Goal: Download file/media

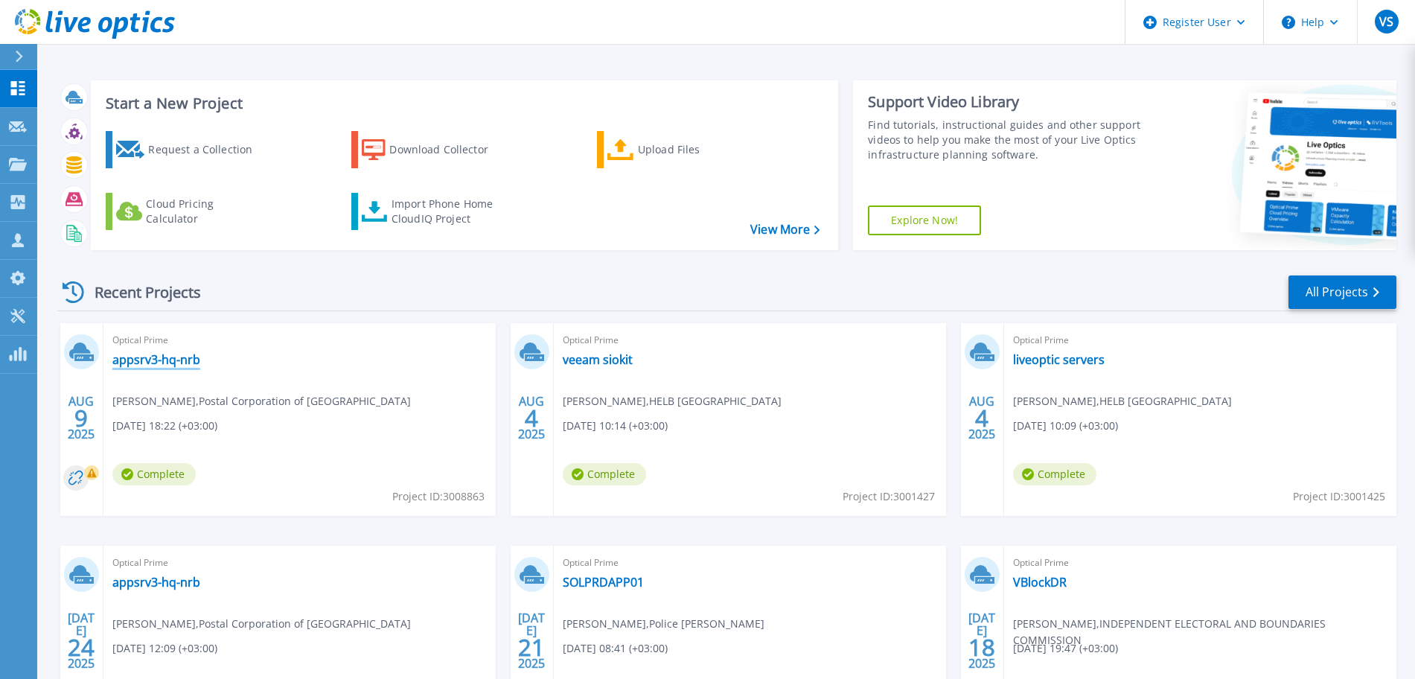
click at [168, 357] on link "appsrv3-hq-nrb" at bounding box center [156, 359] width 88 height 15
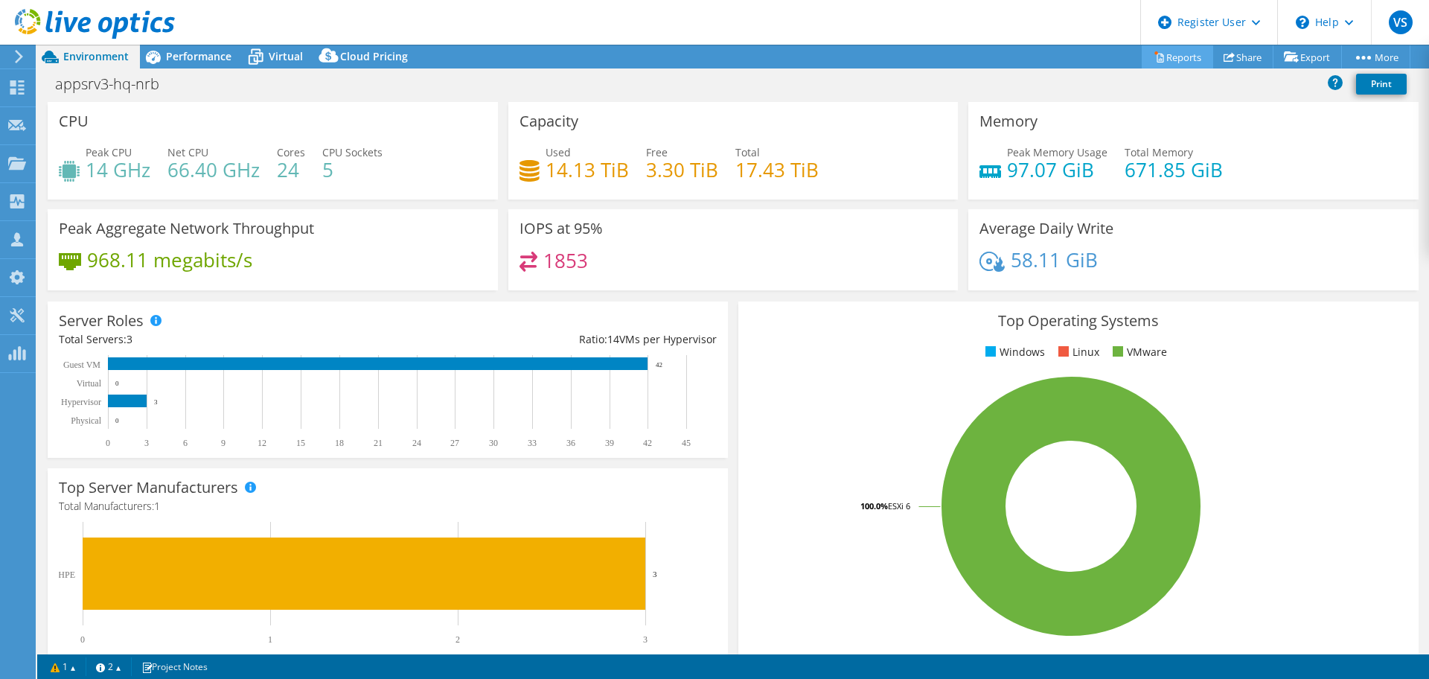
click at [1178, 59] on link "Reports" at bounding box center [1177, 56] width 71 height 23
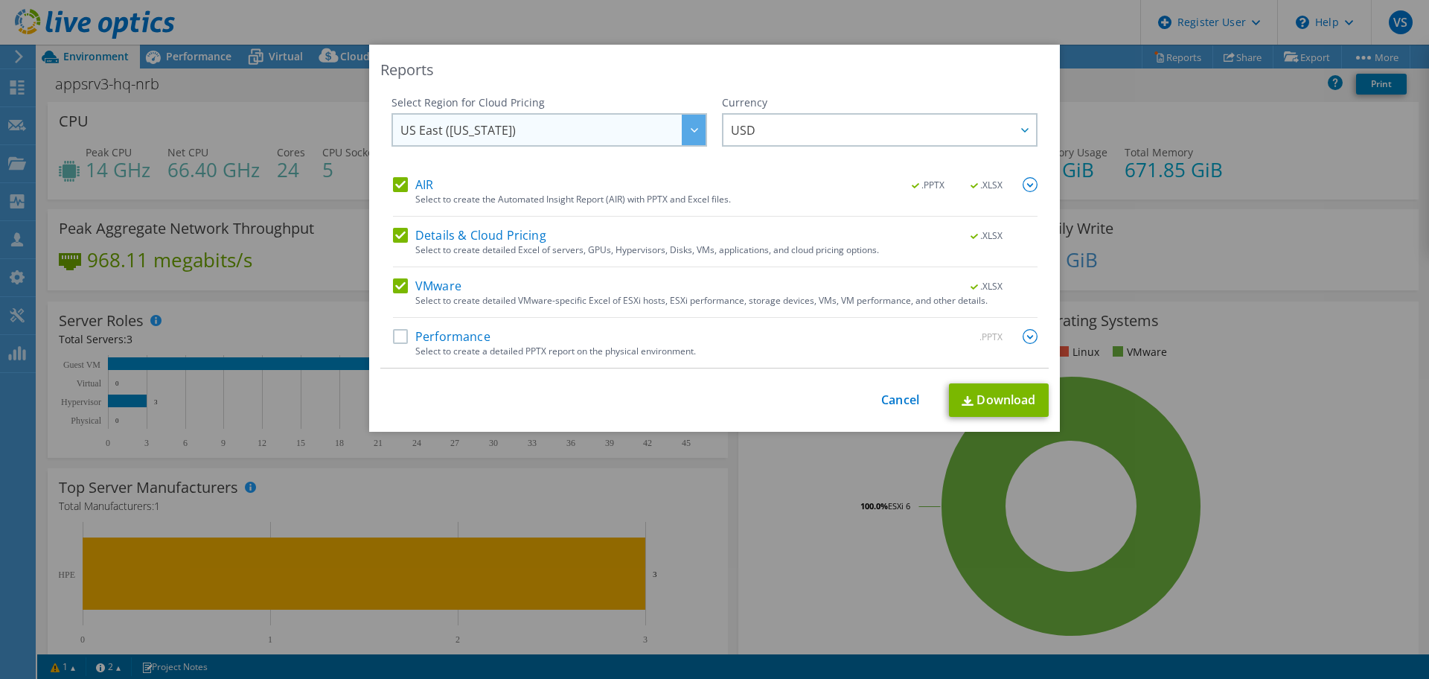
click at [573, 139] on span "US East ([US_STATE])" at bounding box center [552, 130] width 305 height 31
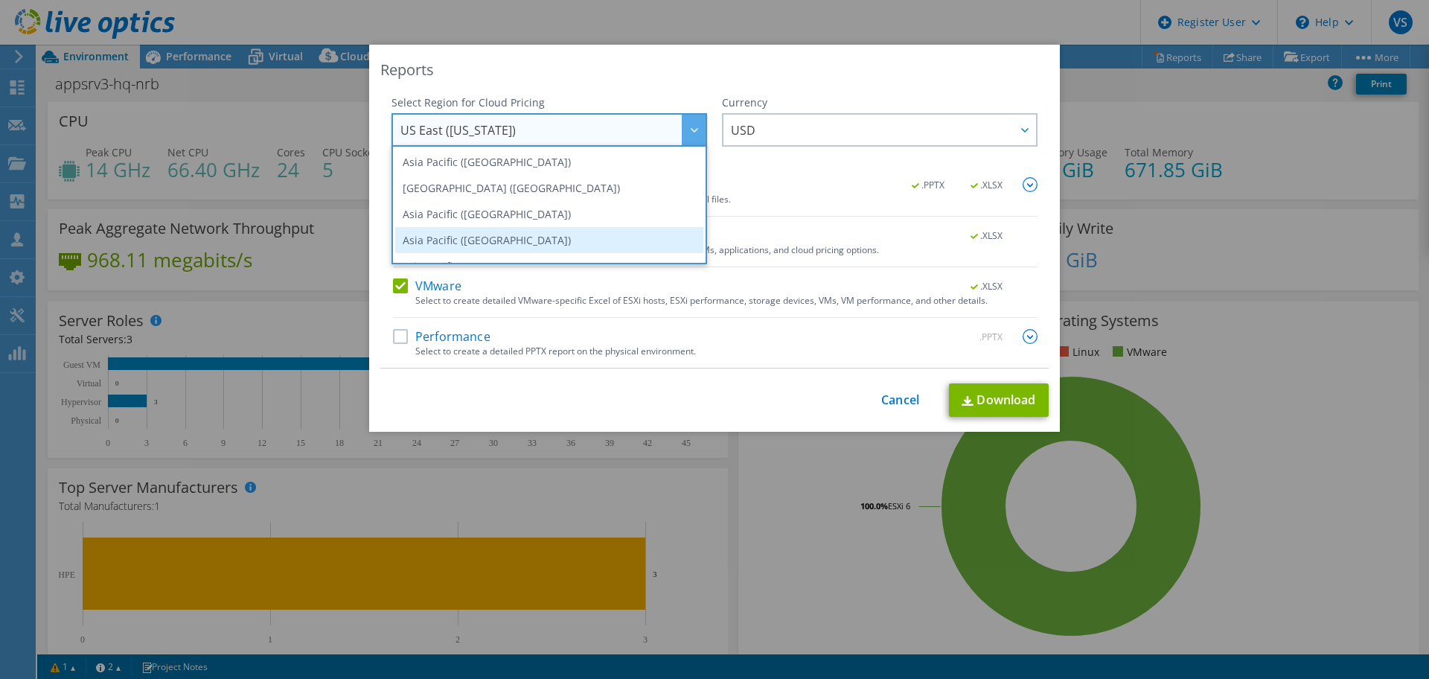
scroll to position [201, 0]
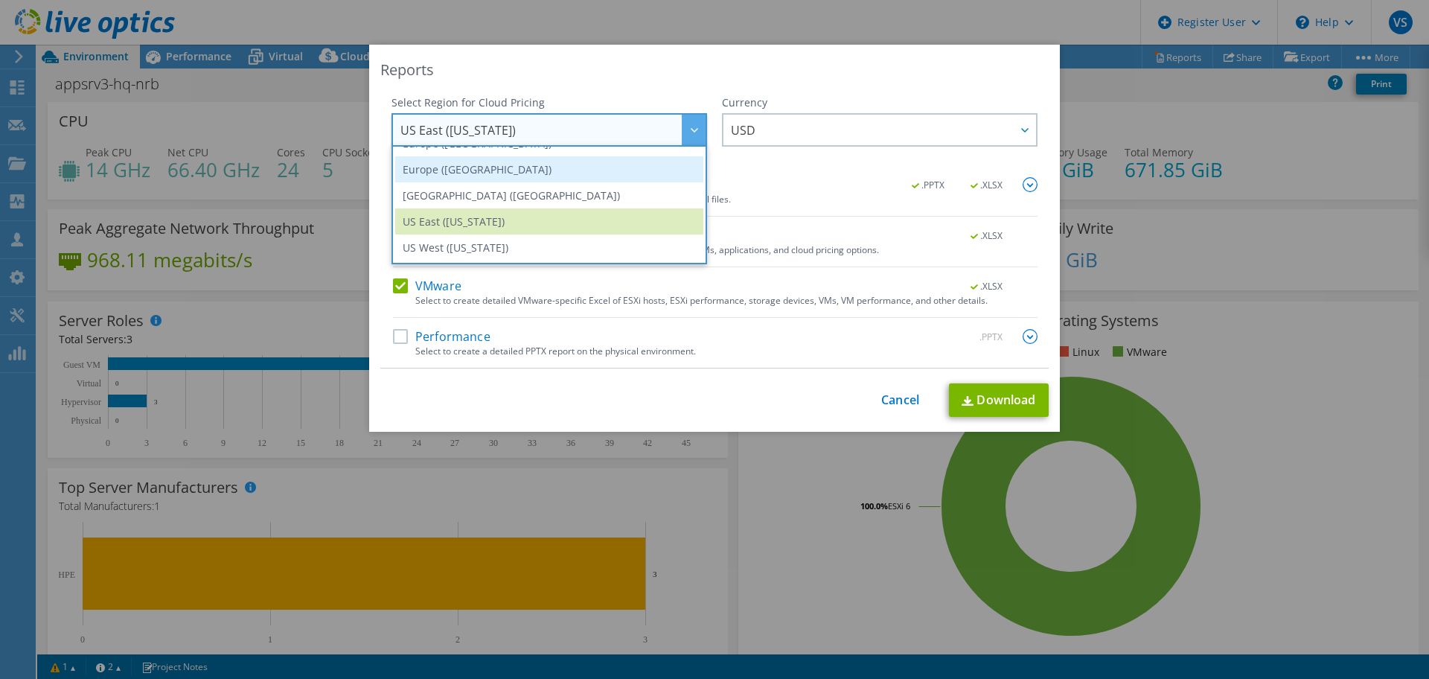
click at [450, 177] on li "Europe ([GEOGRAPHIC_DATA])" at bounding box center [549, 169] width 308 height 26
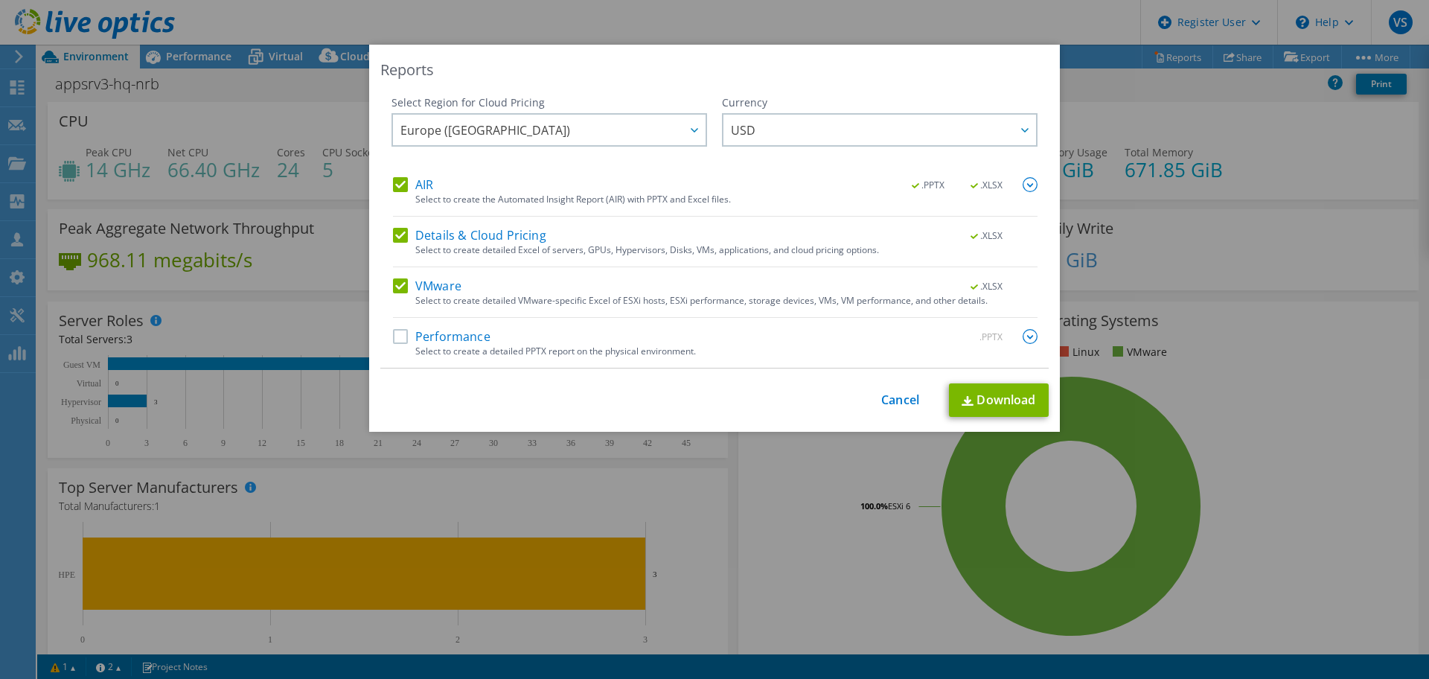
click at [380, 337] on div "Select Region for Cloud Pricing Asia Pacific ([GEOGRAPHIC_DATA]) [GEOGRAPHIC_DA…" at bounding box center [714, 231] width 668 height 273
click at [393, 339] on label "Performance" at bounding box center [442, 336] width 98 height 15
click at [0, 0] on input "Performance" at bounding box center [0, 0] width 0 height 0
click at [984, 397] on link "Download" at bounding box center [999, 399] width 100 height 33
click at [901, 399] on link "Cancel" at bounding box center [900, 400] width 38 height 14
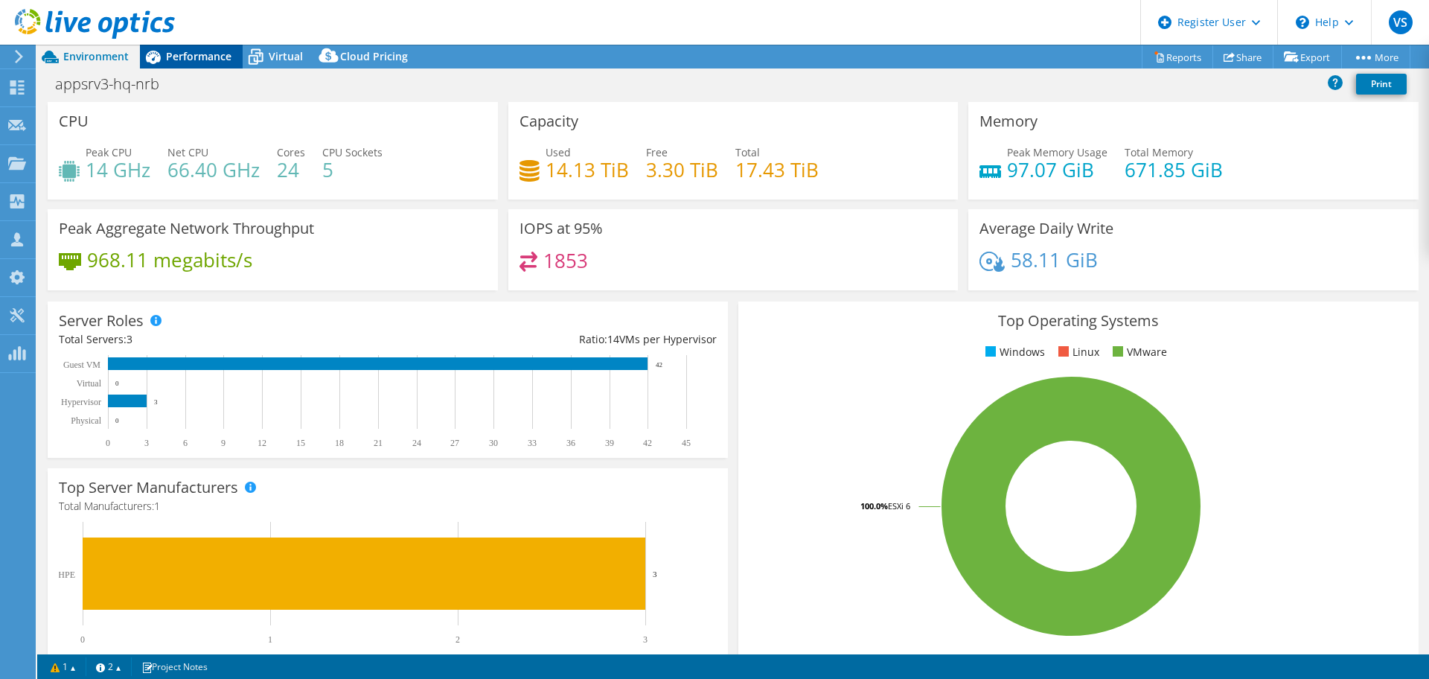
click at [197, 59] on span "Performance" at bounding box center [199, 56] width 66 height 14
